Goal: Information Seeking & Learning: Find specific fact

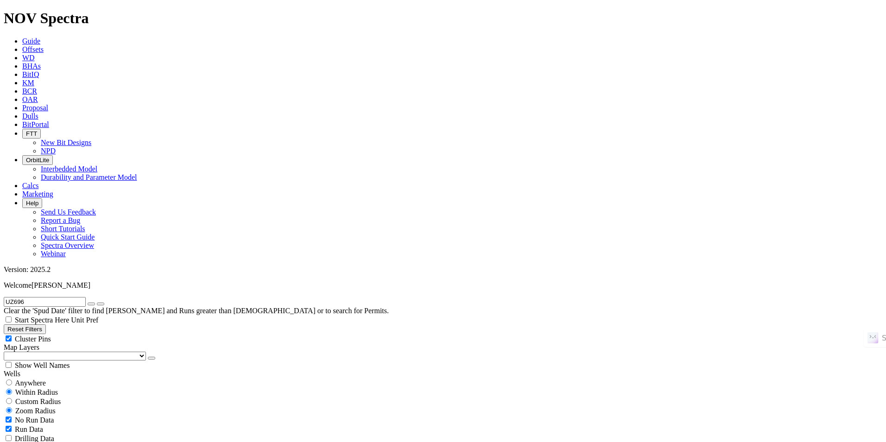
scroll to position [139, 0]
drag, startPoint x: 0, startPoint y: 0, endPoint x: 112, endPoint y: 41, distance: 119.4
click at [91, 304] on icon "button" at bounding box center [91, 304] width 0 height 0
click at [86, 297] on input "text" at bounding box center [45, 302] width 82 height 10
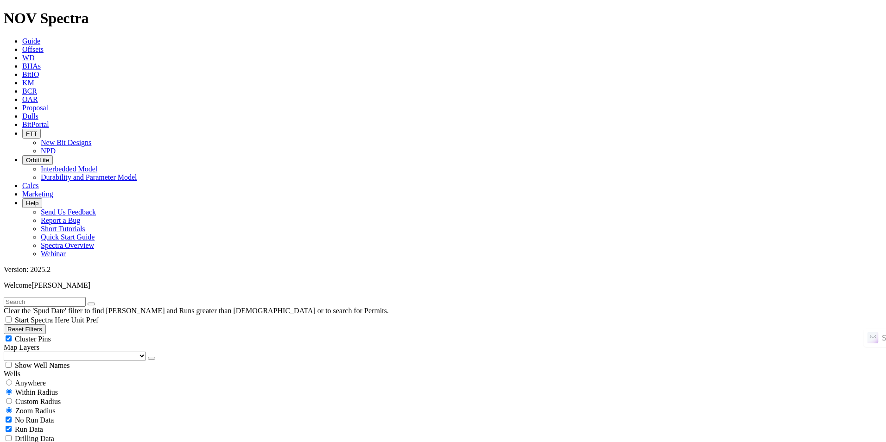
paste input "[PERSON_NAME] 5301 43-45 4B"
type input "[PERSON_NAME] 5301 43-45 4B"
click at [97, 302] on button "submit" at bounding box center [100, 303] width 7 height 3
click at [37, 379] on span "Anywhere" at bounding box center [30, 383] width 31 height 8
radio input "true"
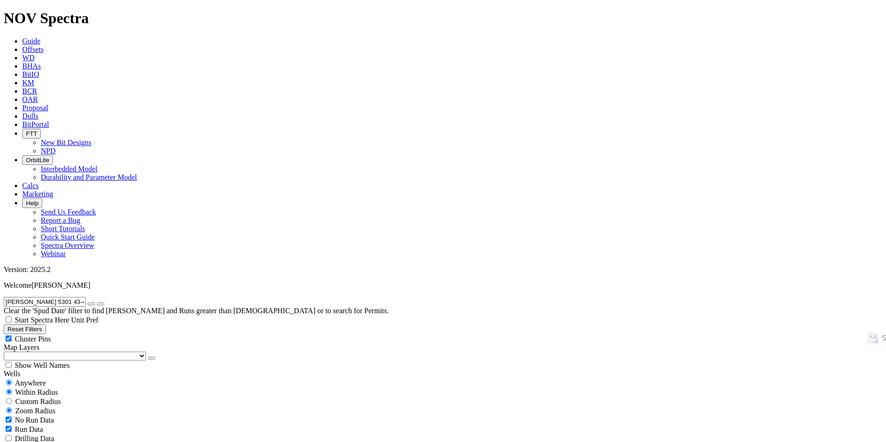
radio input "false"
click at [101, 304] on icon "submit" at bounding box center [101, 304] width 0 height 0
radio input "false"
radio input "true"
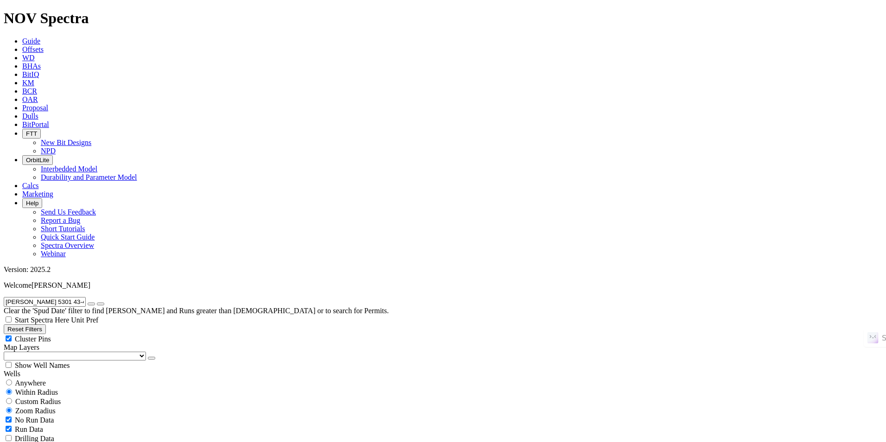
click at [104, 302] on button "submit" at bounding box center [100, 303] width 7 height 3
checkbox input "false"
checkbox input "true"
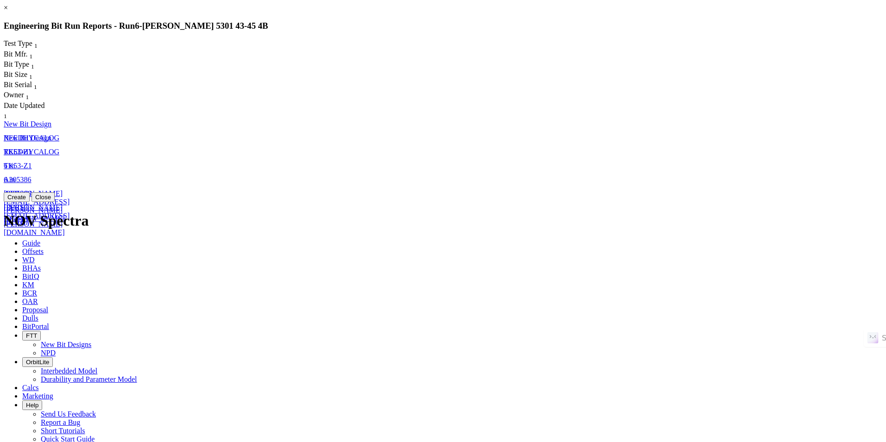
click at [69, 189] on span "[PERSON_NAME][EMAIL_ADDRESS][PERSON_NAME][DOMAIN_NAME]" at bounding box center [37, 205] width 66 height 33
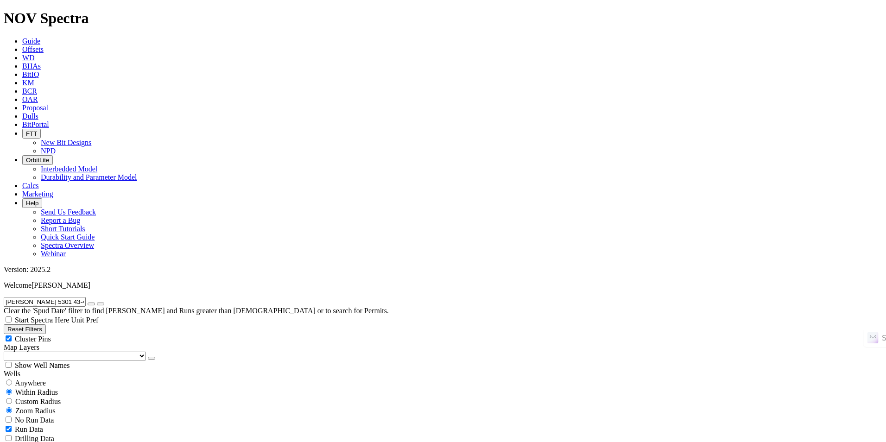
select select "New Bit Design"
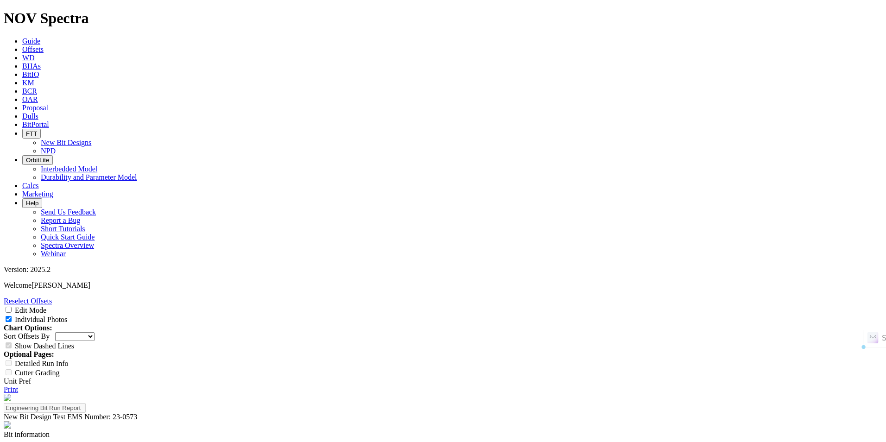
drag, startPoint x: 451, startPoint y: 115, endPoint x: 482, endPoint y: 113, distance: 31.5
drag, startPoint x: 573, startPoint y: 117, endPoint x: 559, endPoint y: 116, distance: 13.9
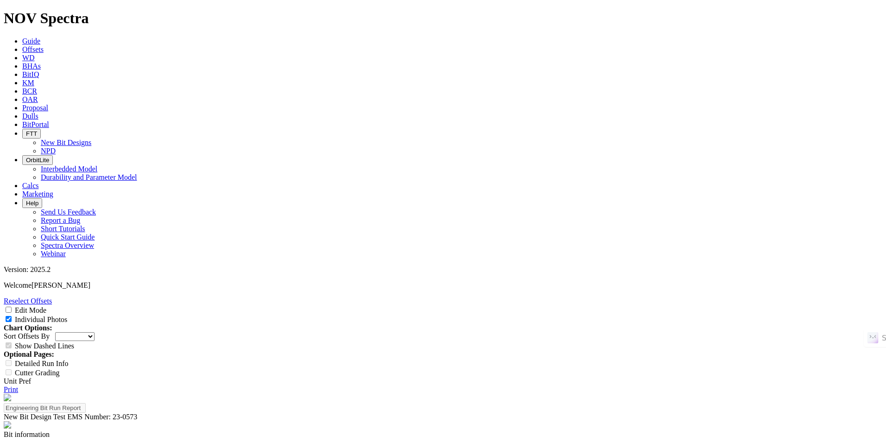
drag, startPoint x: 559, startPoint y: 116, endPoint x: 580, endPoint y: 114, distance: 20.9
drag, startPoint x: 580, startPoint y: 114, endPoint x: 515, endPoint y: 114, distance: 64.8
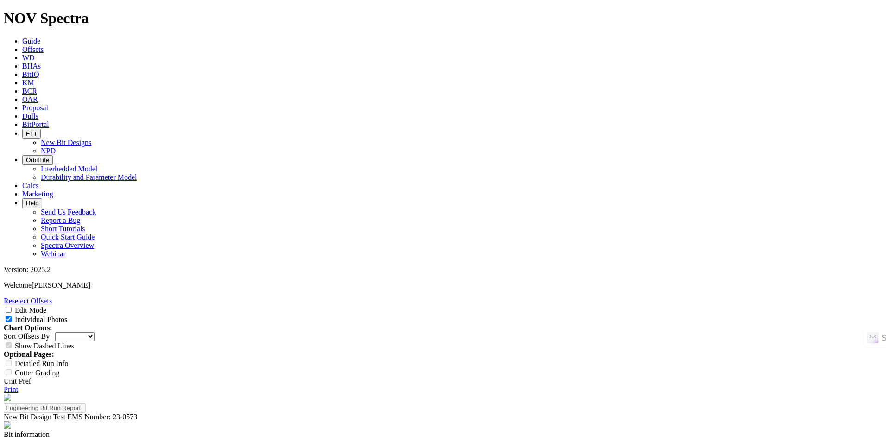
drag, startPoint x: 453, startPoint y: 119, endPoint x: 629, endPoint y: 121, distance: 176.5
drag, startPoint x: 629, startPoint y: 121, endPoint x: 594, endPoint y: 123, distance: 35.7
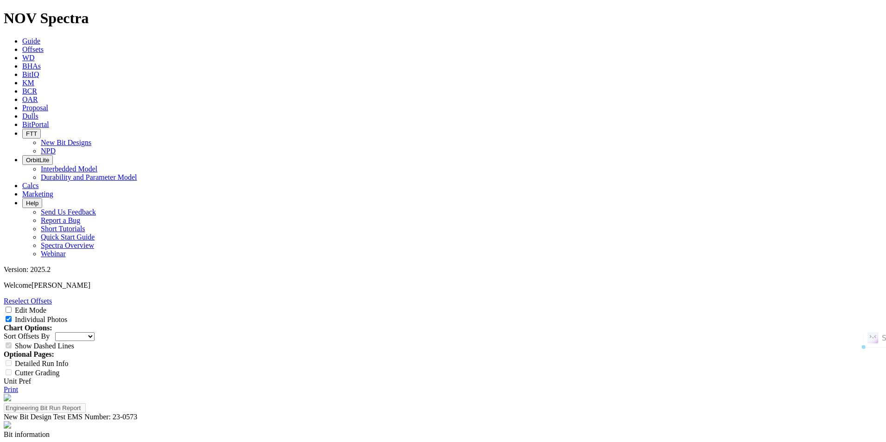
drag, startPoint x: 604, startPoint y: 118, endPoint x: 453, endPoint y: 116, distance: 151.0
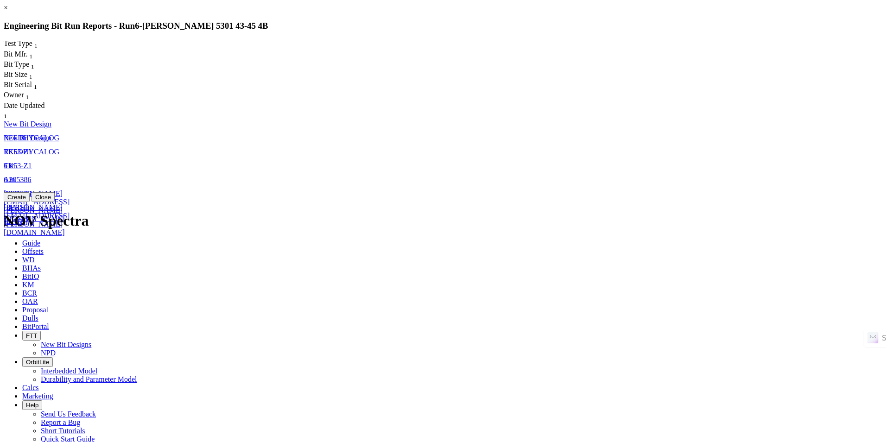
click at [69, 203] on span "[PERSON_NAME][EMAIL_ADDRESS][PERSON_NAME][DOMAIN_NAME]" at bounding box center [37, 219] width 66 height 33
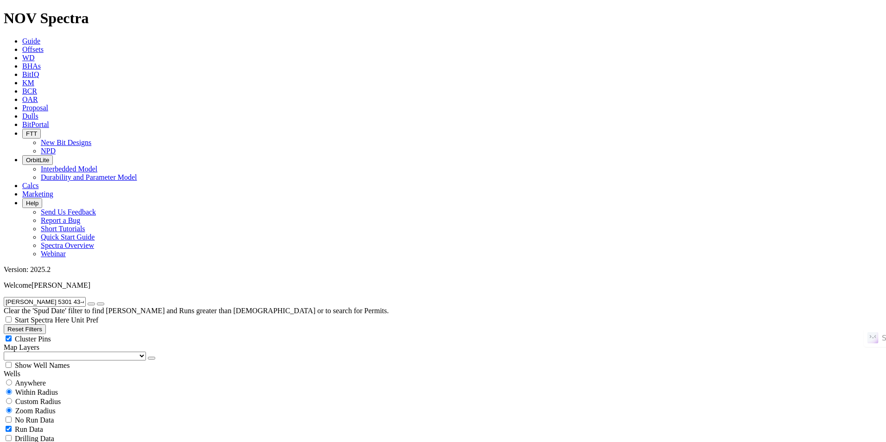
select select "New Bit Design"
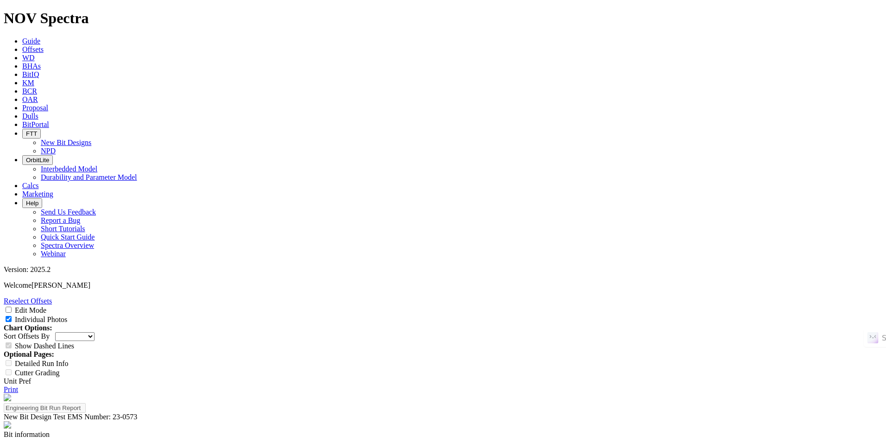
scroll to position [2362, 0]
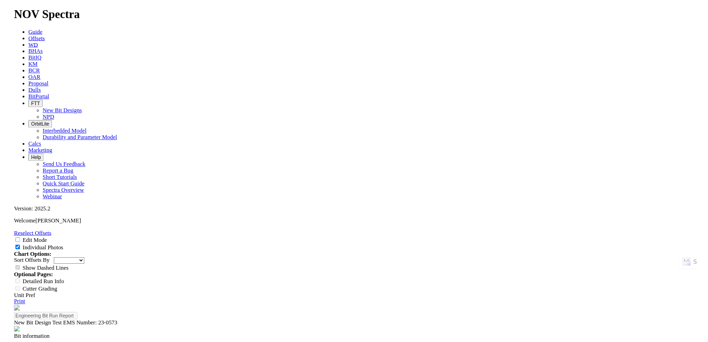
scroll to position [0, 0]
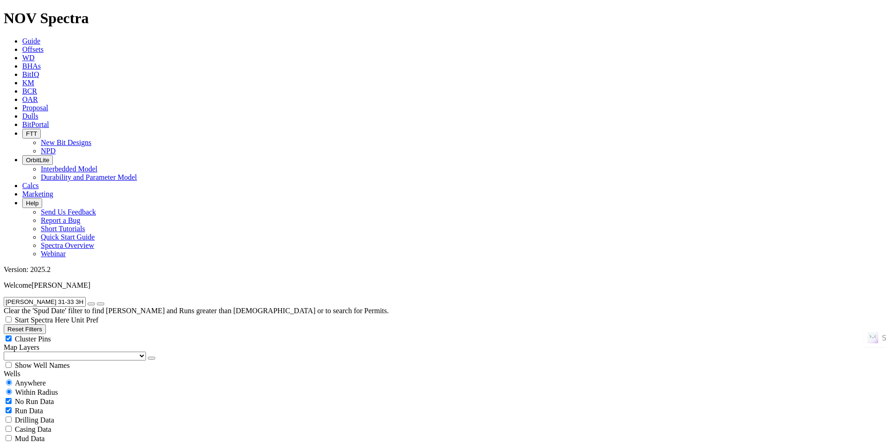
radio input "false"
radio input "true"
